Goal: Navigation & Orientation: Find specific page/section

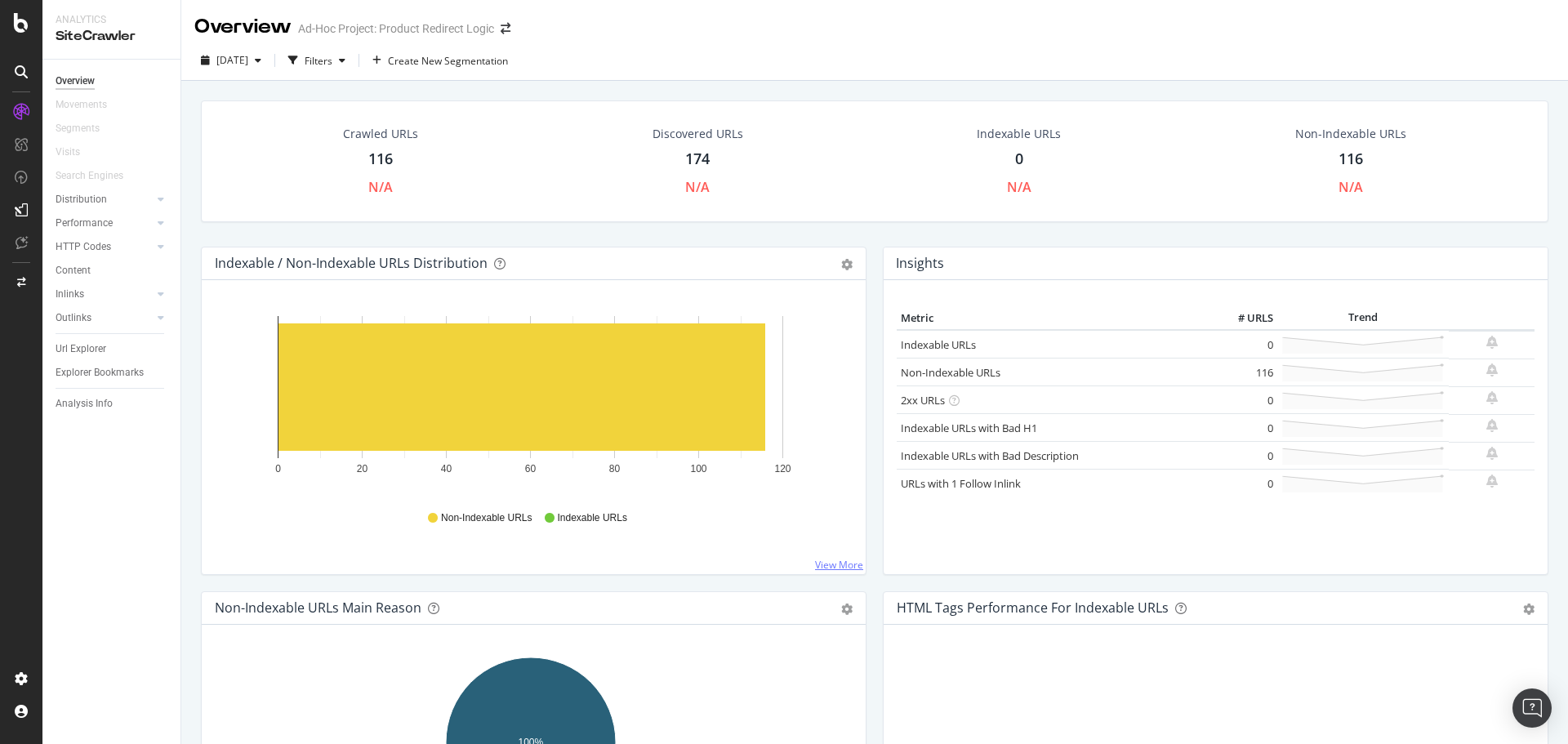
click at [823, 566] on link "View More" at bounding box center [839, 565] width 49 height 14
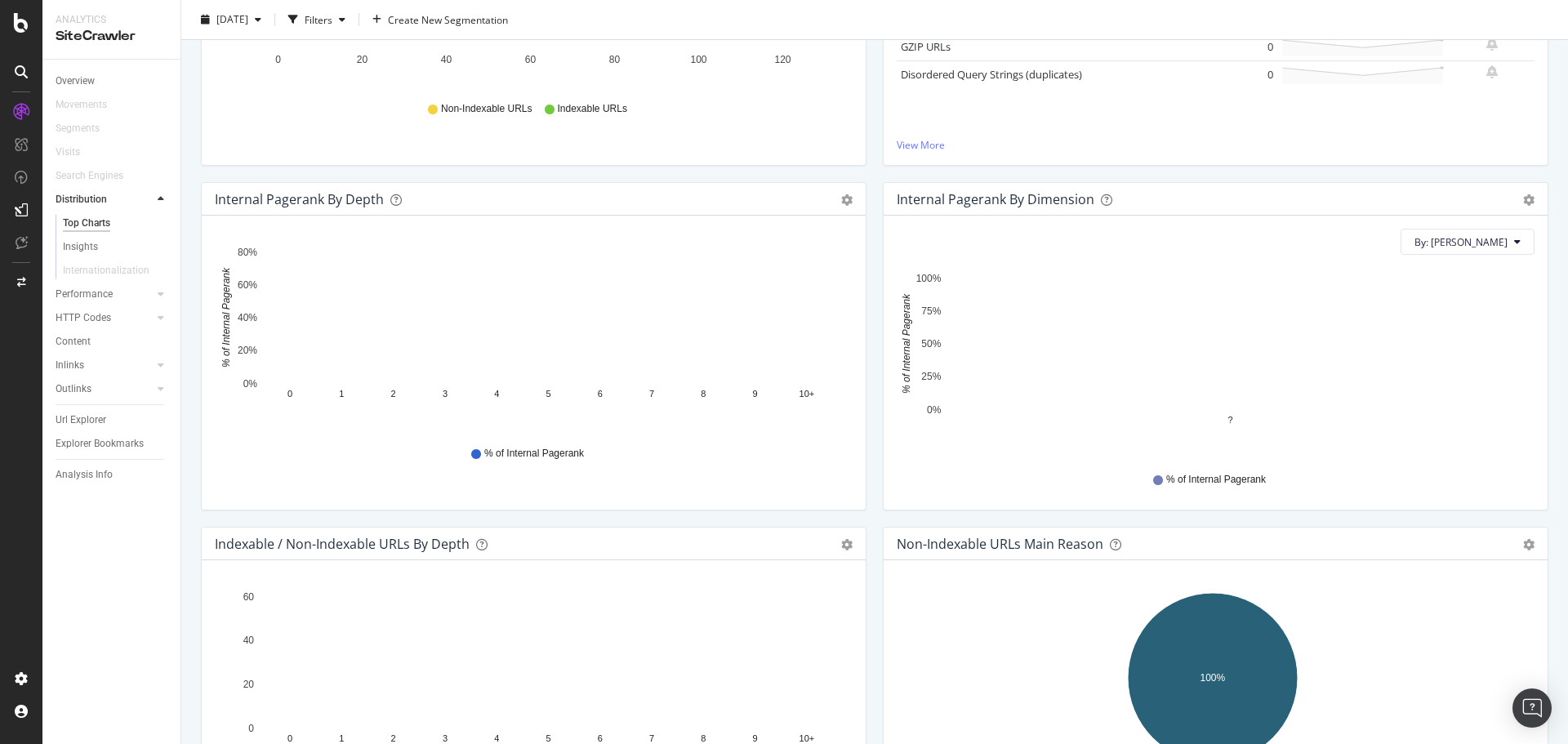
scroll to position [408, 0]
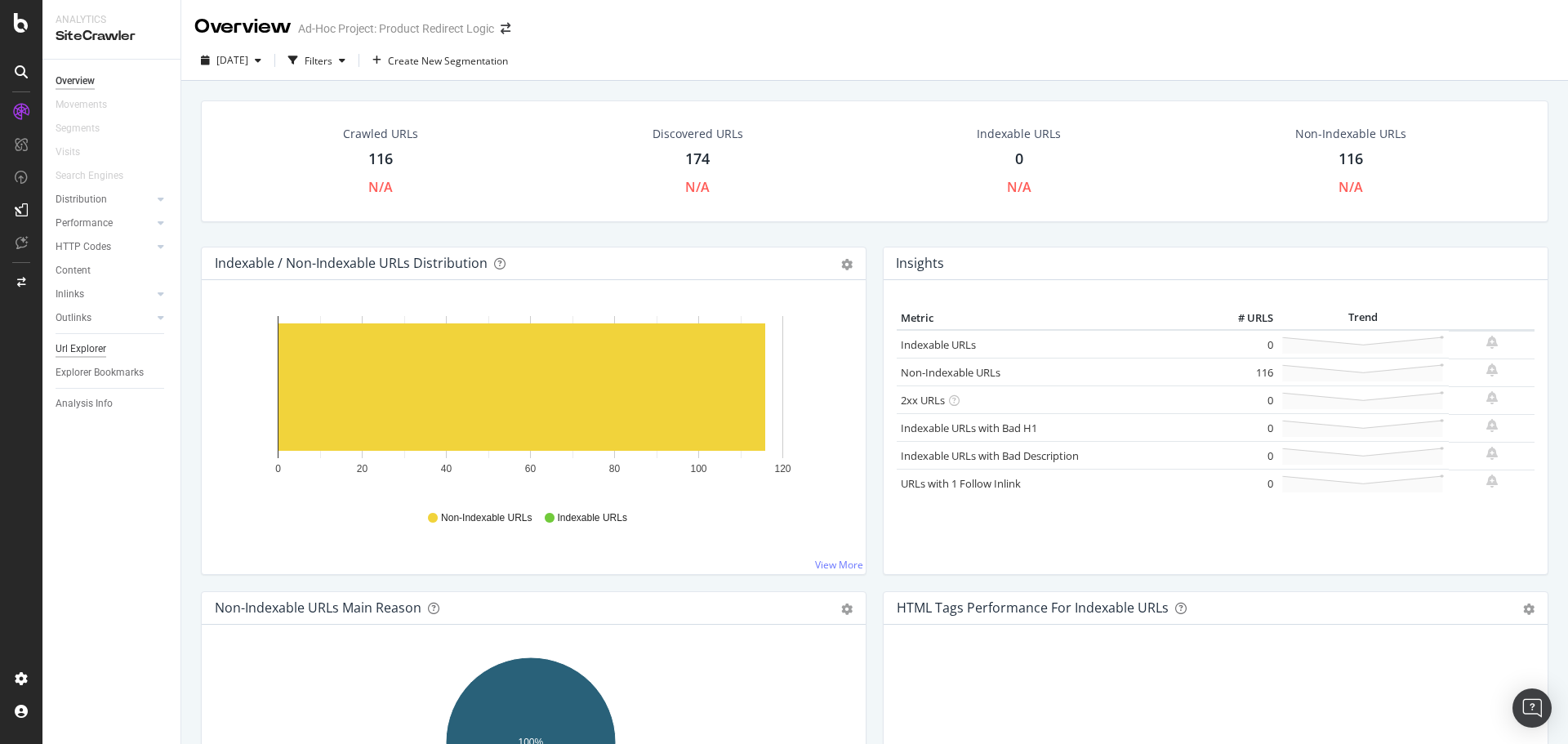
click at [87, 347] on div "Url Explorer" at bounding box center [80, 349] width 51 height 17
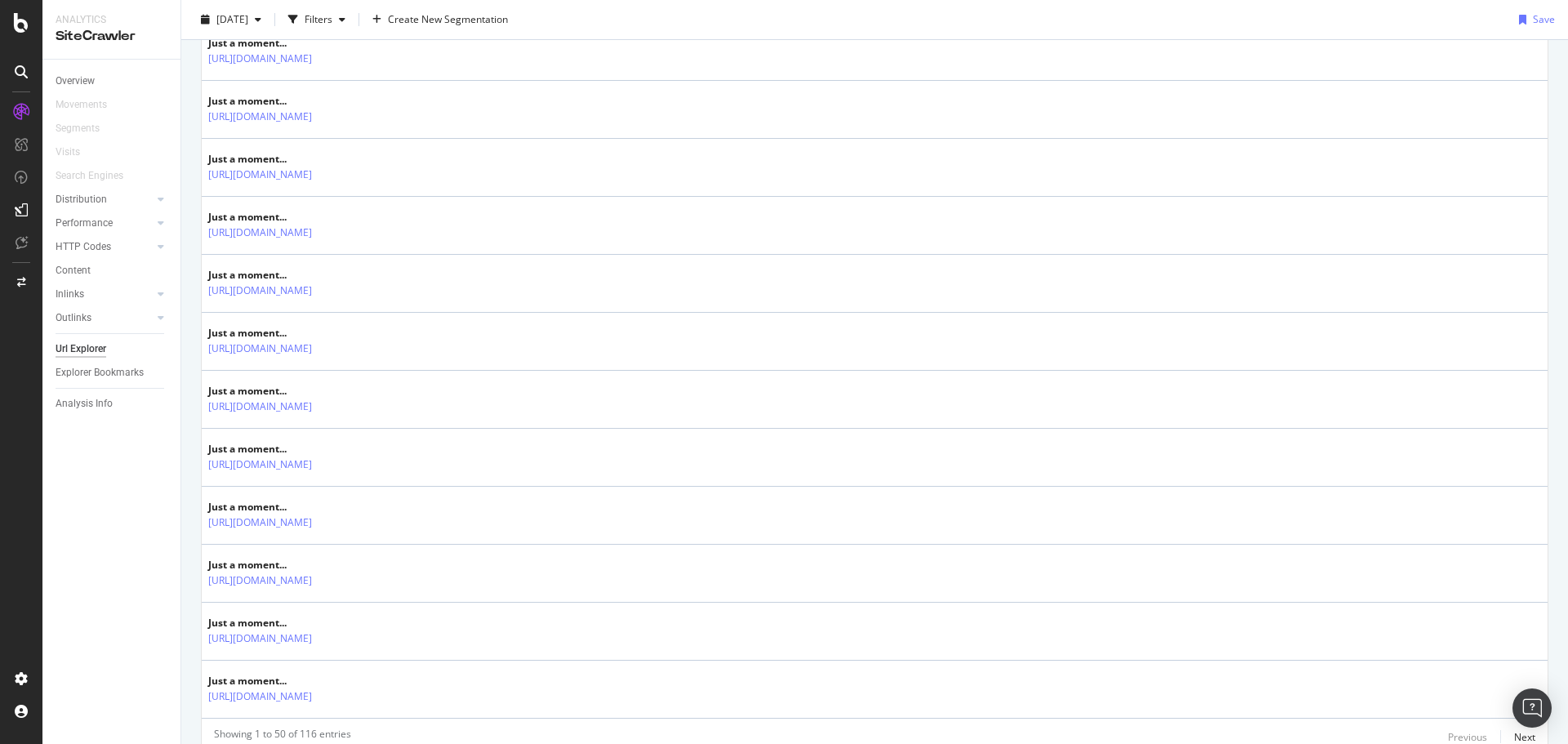
scroll to position [2708, 0]
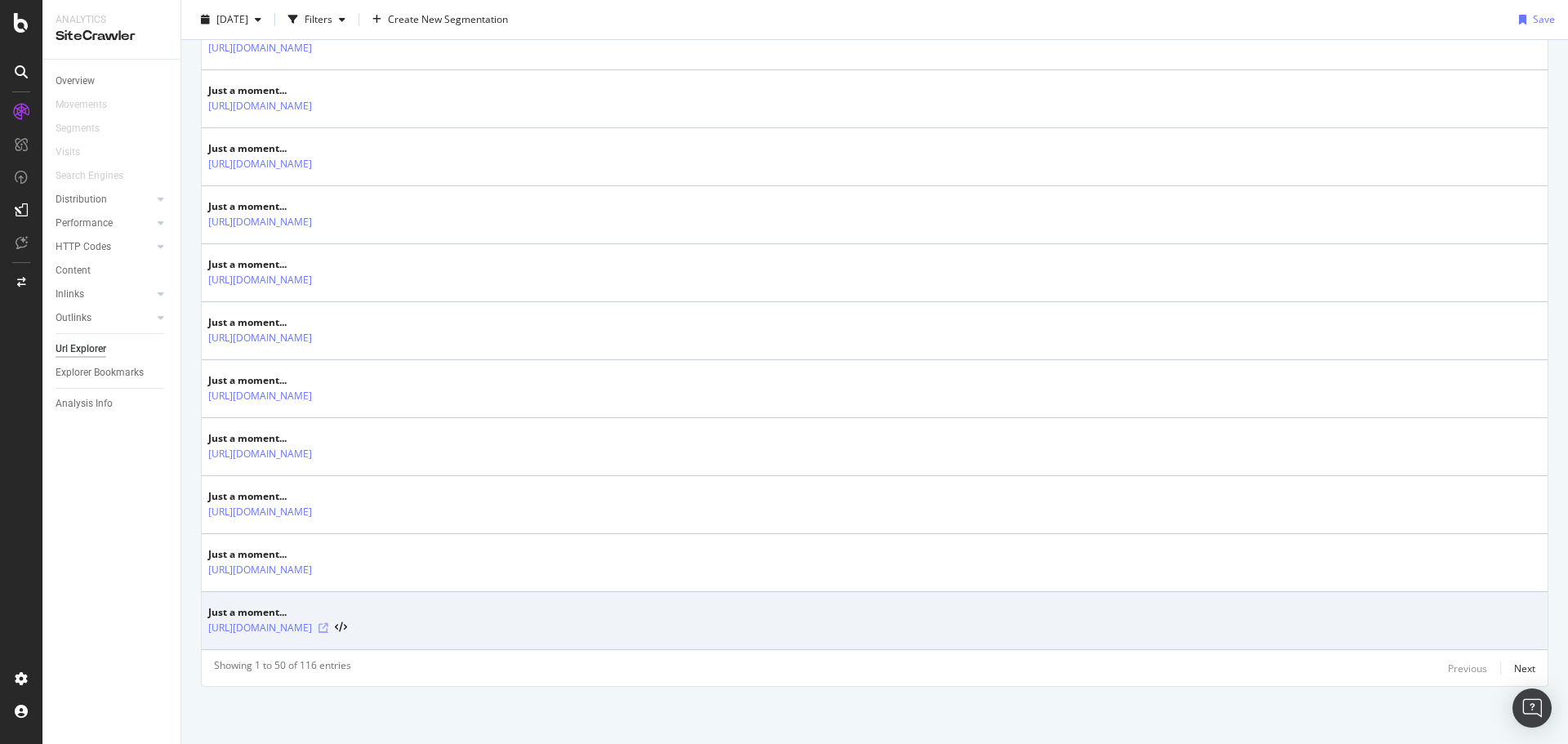
click at [328, 628] on icon at bounding box center [324, 628] width 10 height 10
